Goal: Task Accomplishment & Management: Manage account settings

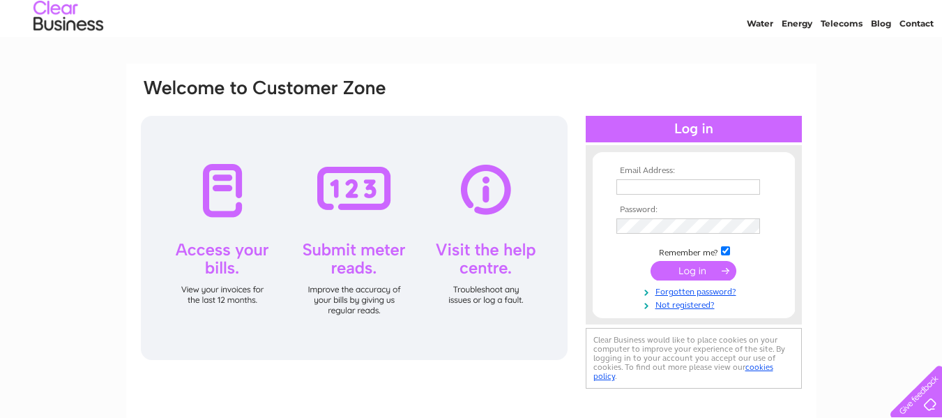
scroll to position [42, 0]
click at [665, 183] on input "text" at bounding box center [689, 187] width 145 height 17
type input "munishami@yahoo.com"
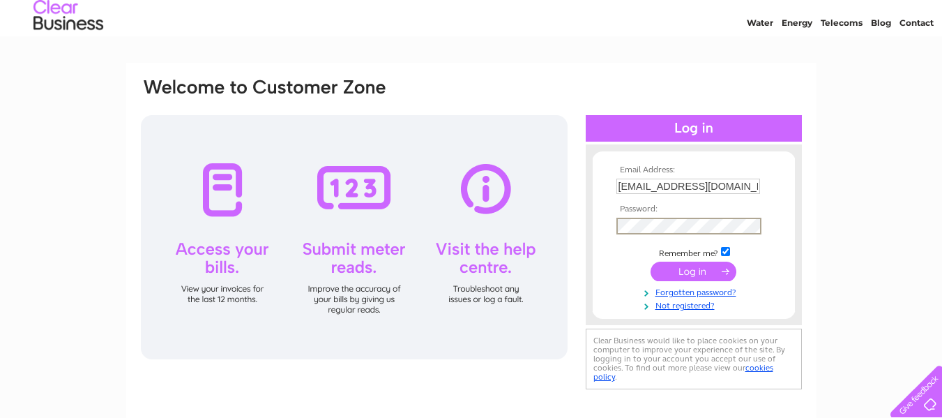
click at [651, 262] on input "submit" at bounding box center [694, 272] width 86 height 20
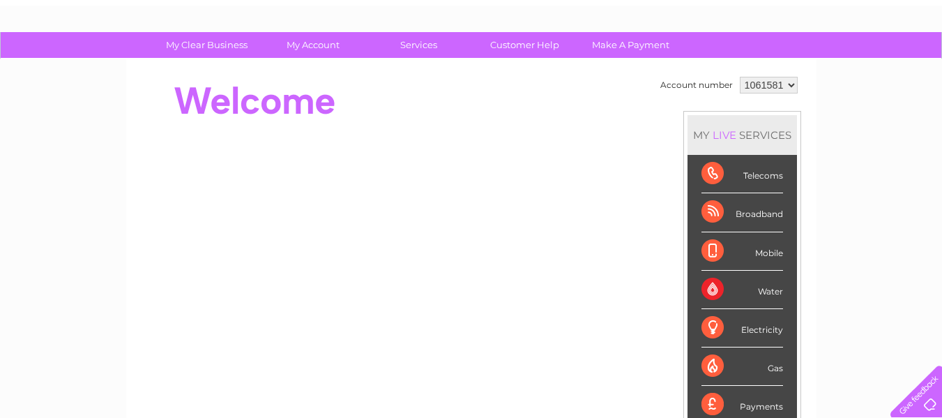
scroll to position [71, 0]
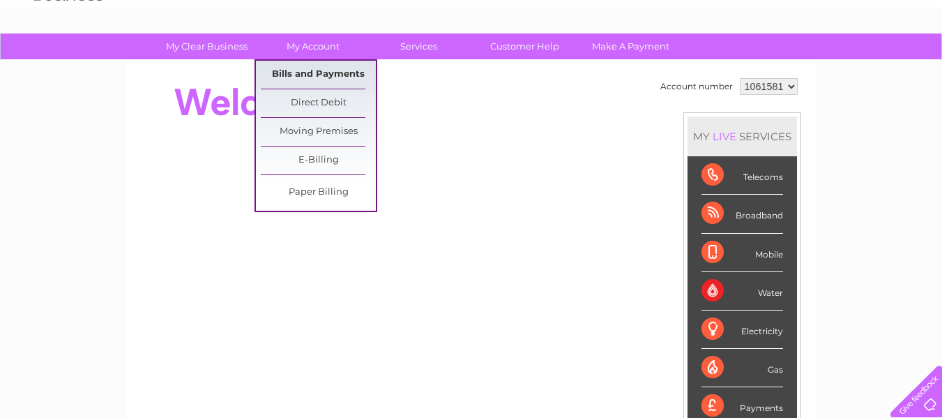
click at [306, 71] on link "Bills and Payments" at bounding box center [318, 75] width 115 height 28
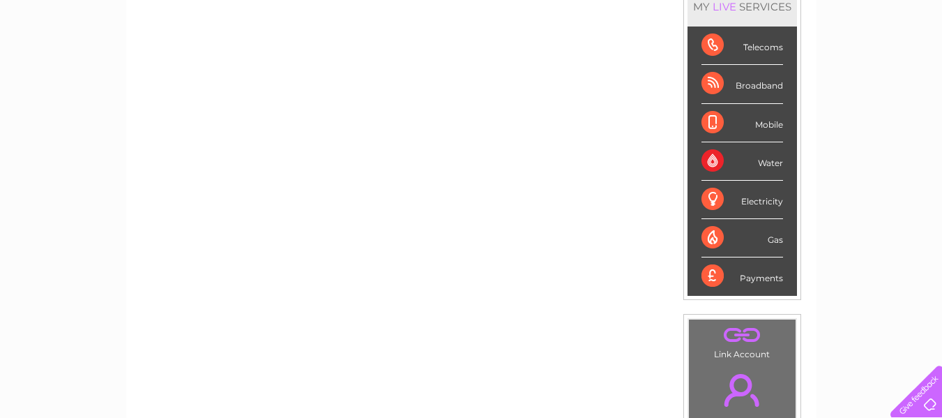
scroll to position [202, 0]
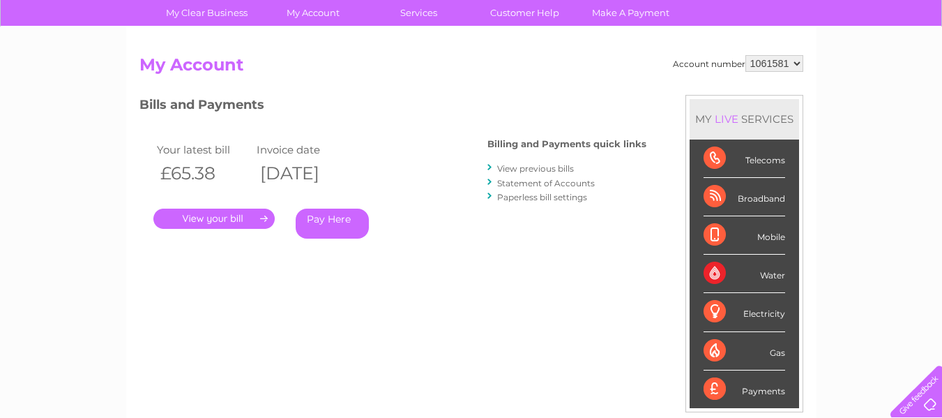
click at [564, 169] on link "View previous bills" at bounding box center [535, 168] width 77 height 10
